Goal: Task Accomplishment & Management: Manage account settings

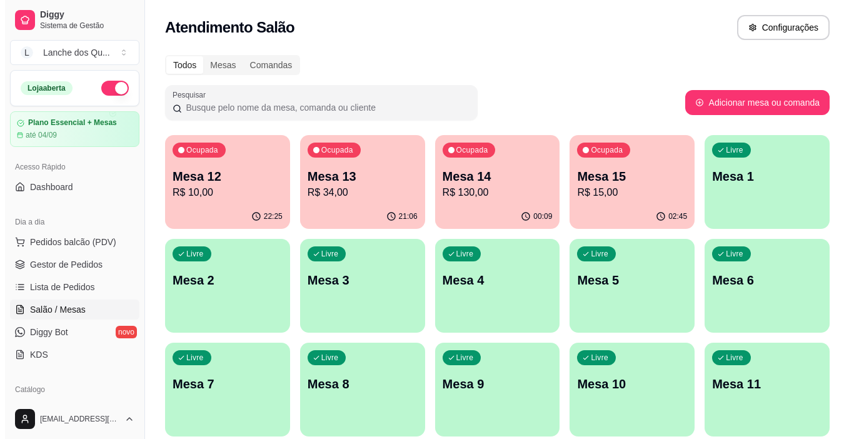
scroll to position [188, 0]
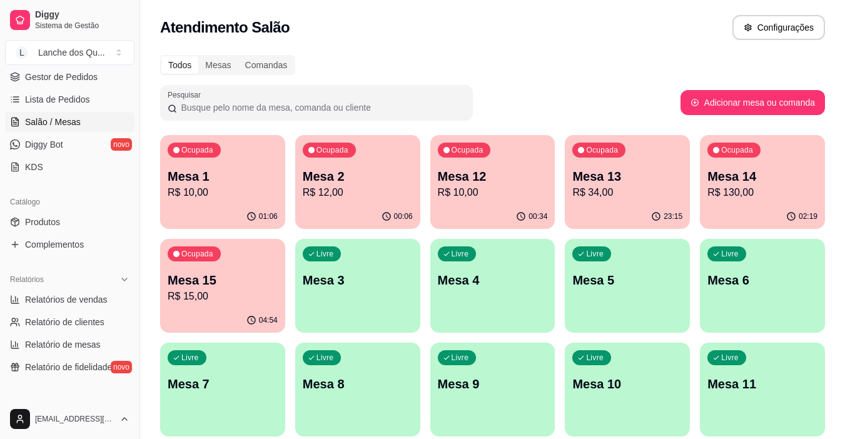
click at [397, 183] on p "Mesa 2" at bounding box center [358, 177] width 110 height 18
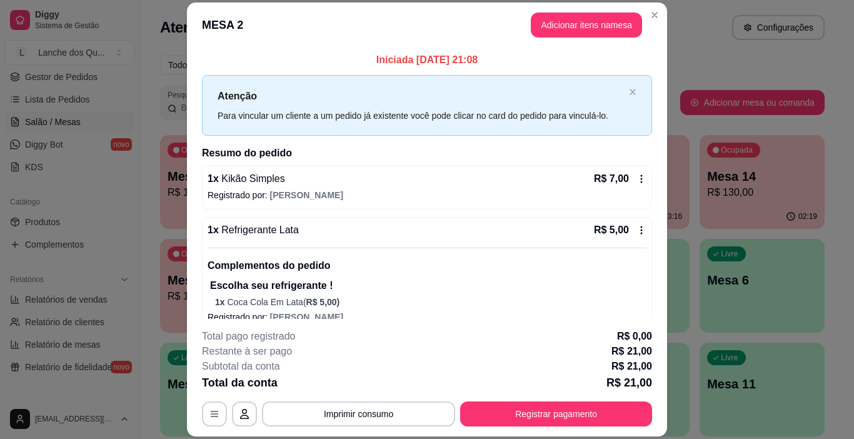
click at [290, 221] on div "1 x Refrigerante Lata R$ 5,00 Complementos do pedido Escolha seu refrigerante !…" at bounding box center [427, 274] width 450 height 114
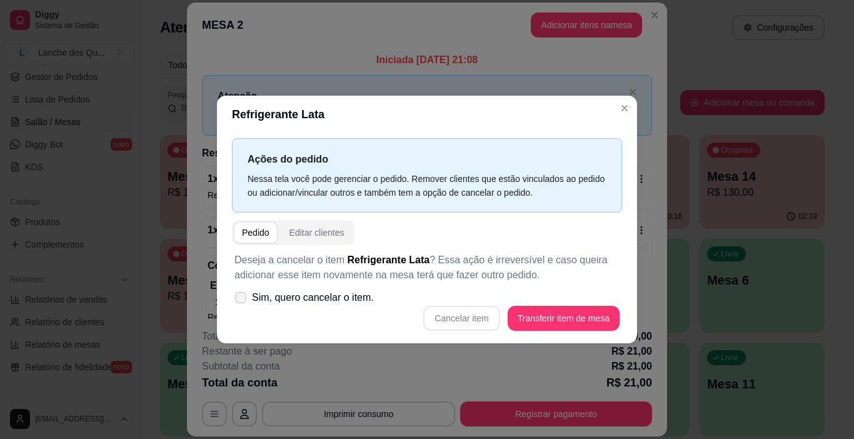
click at [240, 302] on span at bounding box center [241, 298] width 12 height 12
click at [240, 302] on input "Sim, quero cancelar o item." at bounding box center [238, 304] width 8 height 8
checkbox input "true"
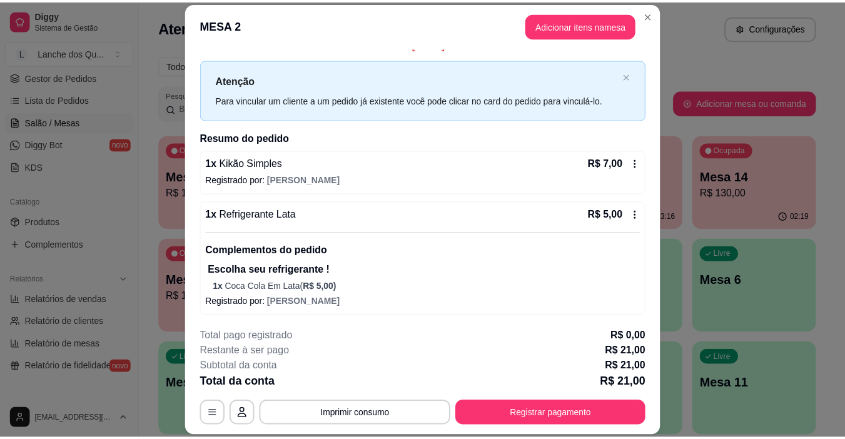
scroll to position [14, 0]
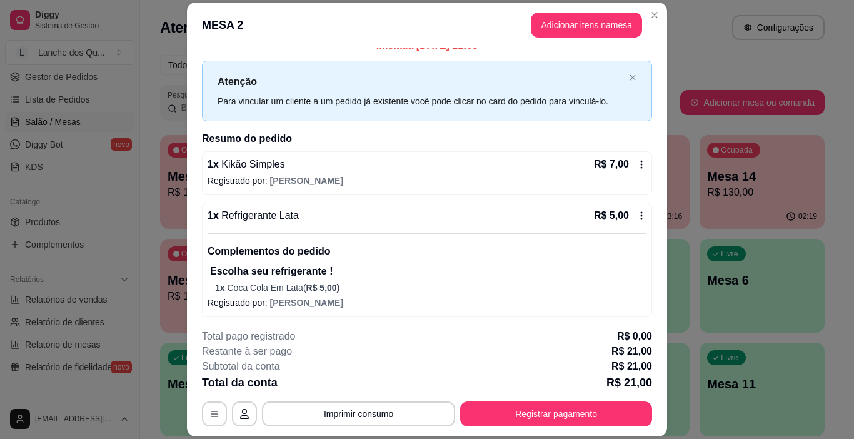
click at [307, 215] on div "1 x Refrigerante Lata R$ 5,00" at bounding box center [427, 215] width 439 height 15
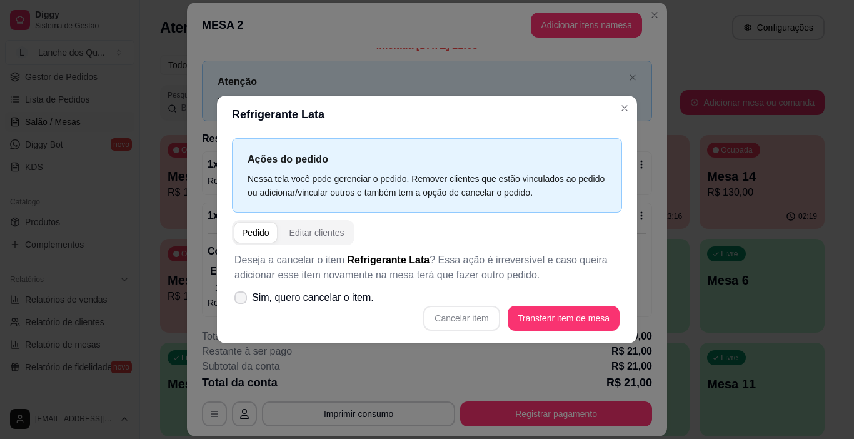
click at [247, 299] on label "Sim, quero cancelar o item." at bounding box center [305, 297] width 150 height 25
click at [242, 300] on input "Sim, quero cancelar o item." at bounding box center [238, 304] width 8 height 8
checkbox input "true"
click at [472, 323] on button "Cancelar item" at bounding box center [461, 318] width 76 height 25
